Goal: Navigation & Orientation: Find specific page/section

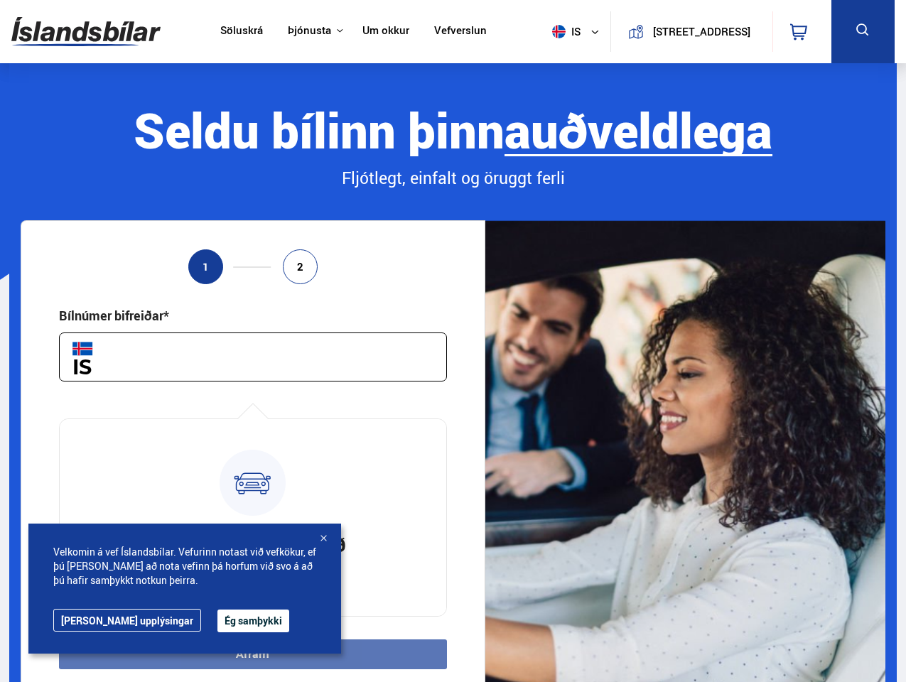
click at [86, 31] on img at bounding box center [85, 32] width 149 height 46
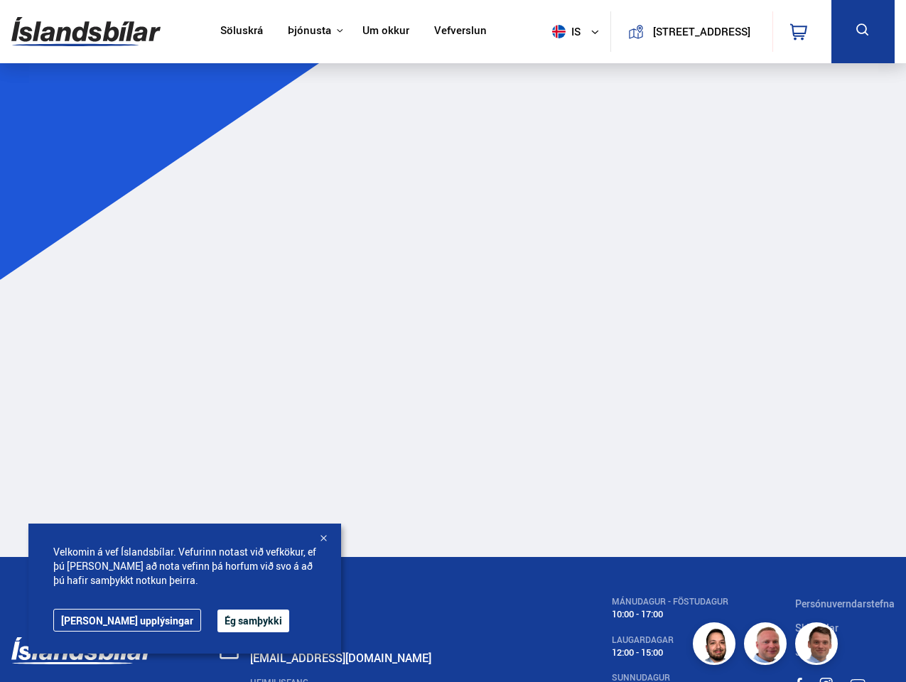
click at [562, 31] on span "is" at bounding box center [565, 32] width 36 height 14
click at [802, 31] on icon at bounding box center [798, 31] width 17 height 17
click at [863, 31] on icon at bounding box center [863, 30] width 18 height 18
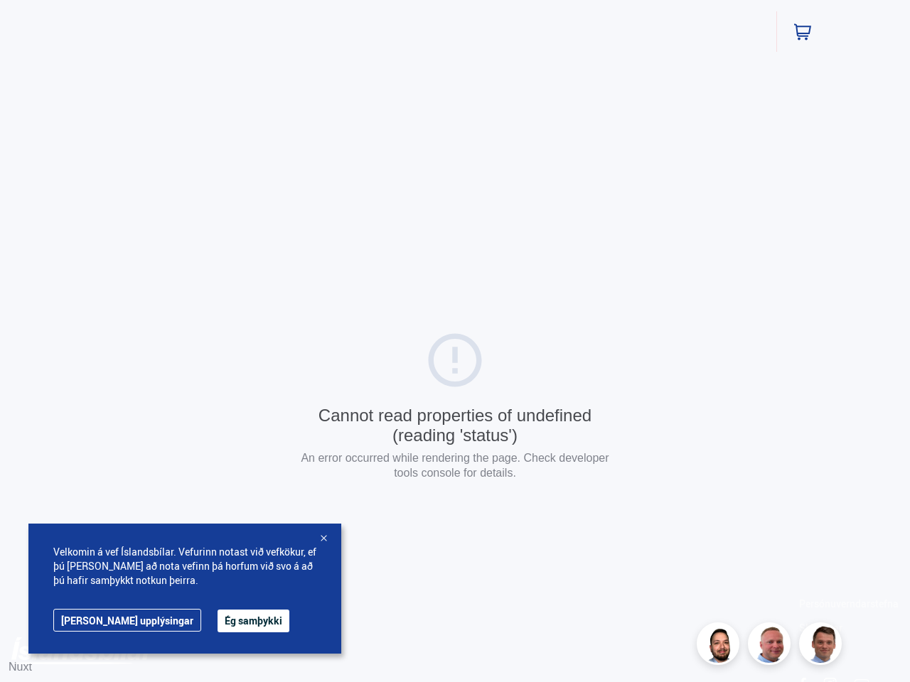
click at [252, 357] on html "Söluskrá Þjónusta Íslandsbílar [DOMAIN_NAME] Íslandsvörn Leiðbeiningar Um okkur…" at bounding box center [455, 408] width 910 height 816
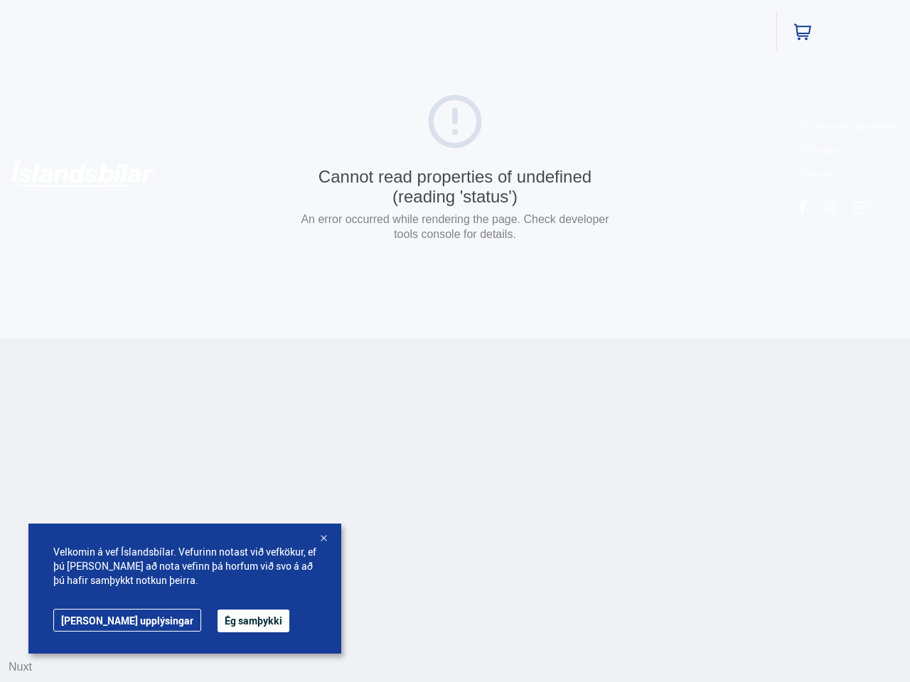
click at [252, 338] on html "Söluskrá Þjónusta Íslandsbílar [DOMAIN_NAME] Íslandsvörn Leiðbeiningar Um okkur…" at bounding box center [455, 169] width 910 height 338
click at [218, 621] on button "Ég samþykki" at bounding box center [254, 621] width 72 height 23
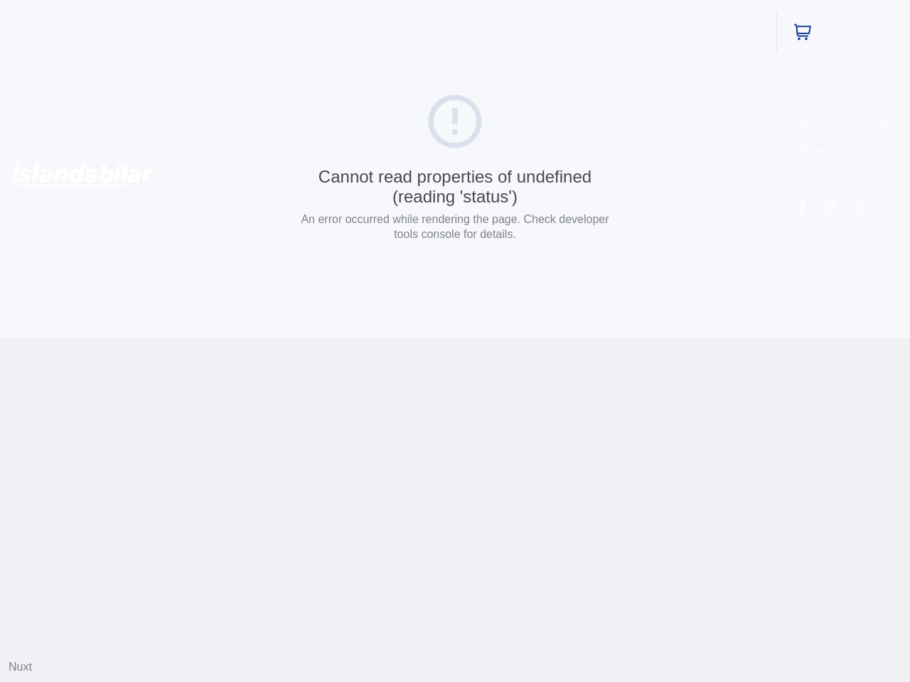
click at [323, 338] on html "Söluskrá Þjónusta Íslandsbílar [DOMAIN_NAME] Íslandsvörn Leiðbeiningar Um okkur…" at bounding box center [455, 169] width 910 height 338
